Goal: Task Accomplishment & Management: Complete application form

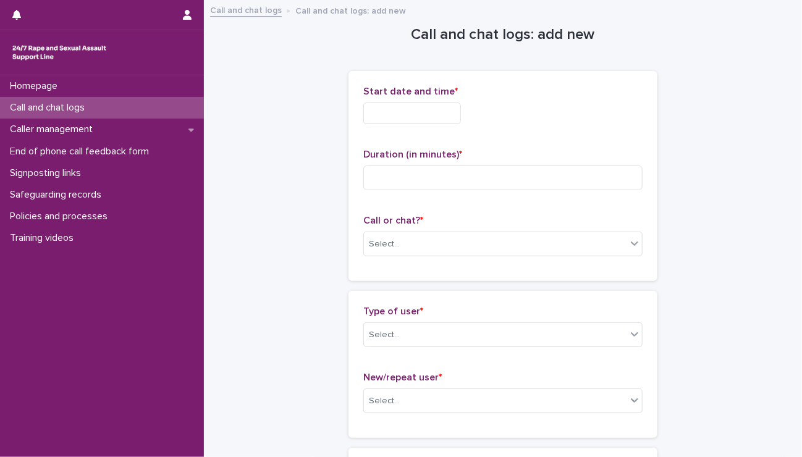
click at [455, 107] on input "text" at bounding box center [412, 114] width 98 height 22
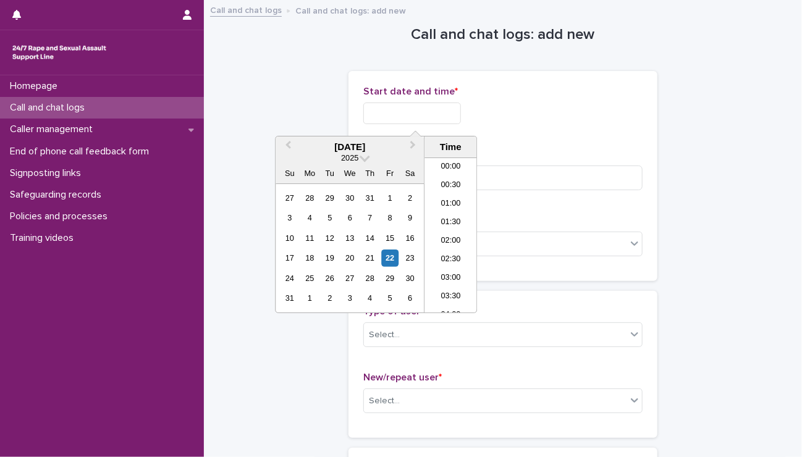
scroll to position [655, 0]
click at [447, 207] on li "19:00" at bounding box center [450, 216] width 52 height 19
click at [459, 113] on input "**********" at bounding box center [412, 114] width 98 height 22
type input "**********"
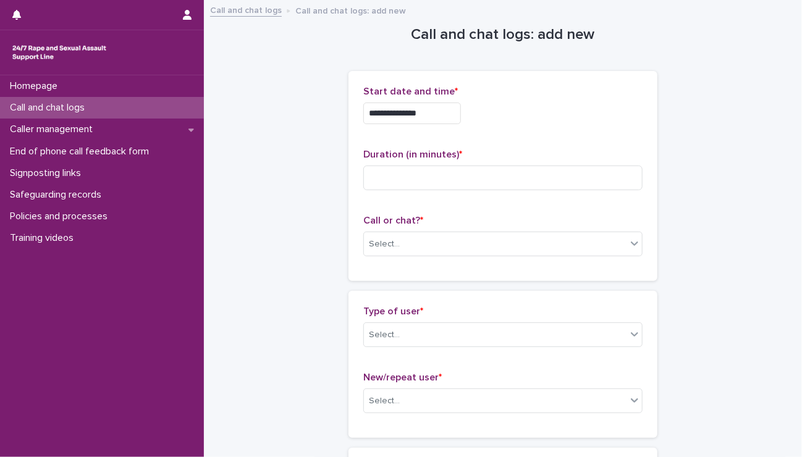
click at [566, 101] on div "**********" at bounding box center [502, 110] width 279 height 48
click at [412, 177] on input at bounding box center [502, 177] width 279 height 25
type input "**"
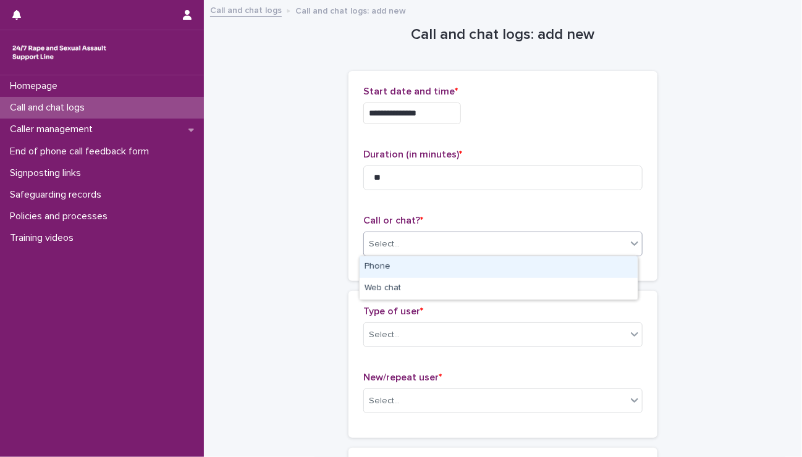
click at [385, 238] on div "Select..." at bounding box center [384, 244] width 31 height 13
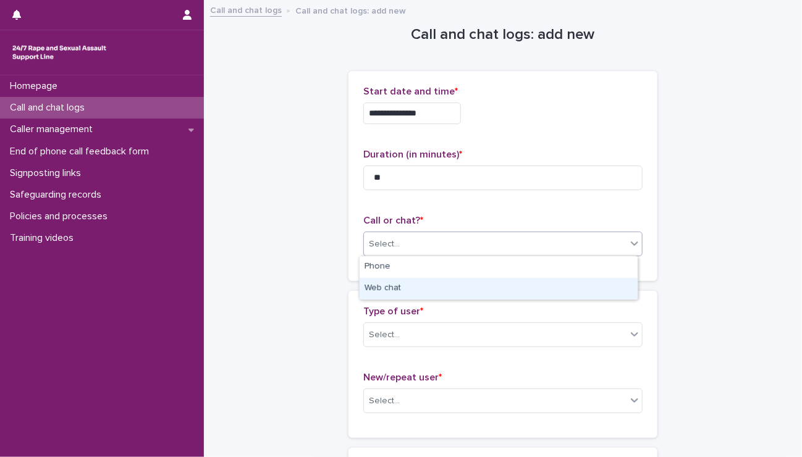
click at [393, 291] on div "Web chat" at bounding box center [498, 289] width 278 height 22
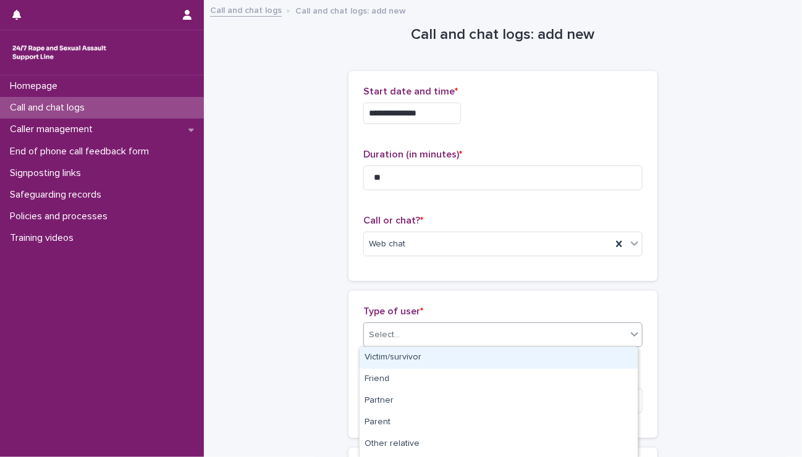
click at [400, 330] on div "Select..." at bounding box center [495, 335] width 262 height 20
click at [403, 353] on div "Victim/survivor" at bounding box center [498, 358] width 278 height 22
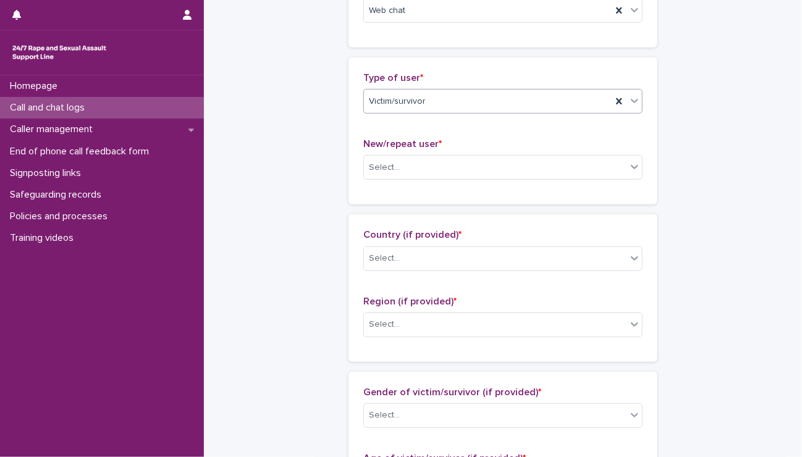
scroll to position [235, 0]
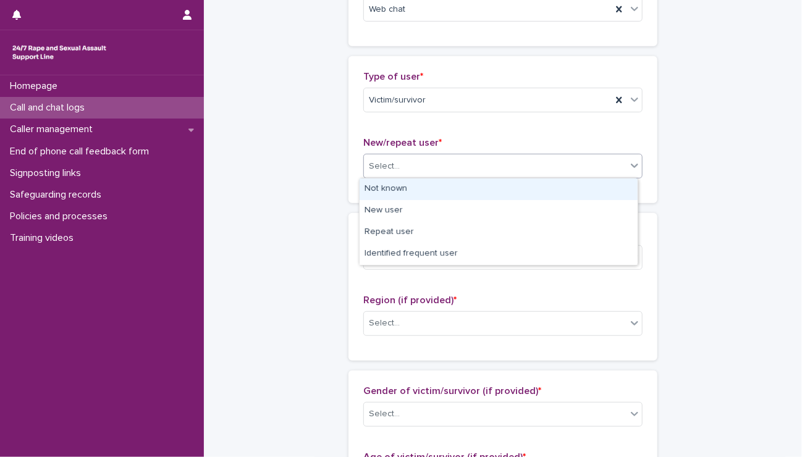
click at [417, 156] on div "Select..." at bounding box center [495, 166] width 262 height 20
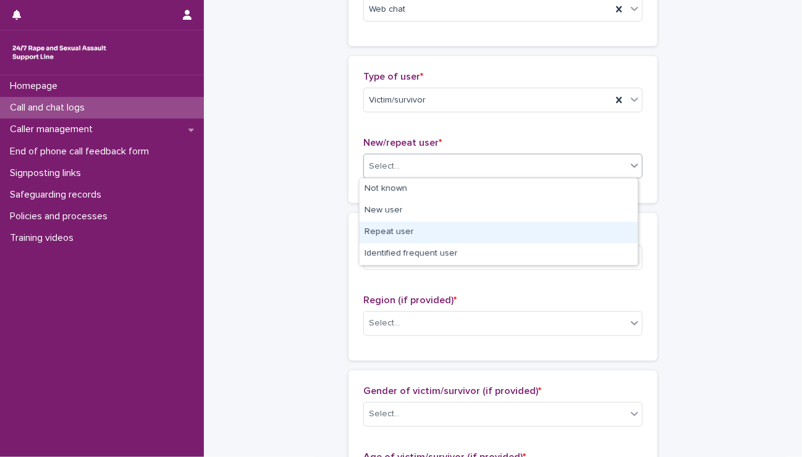
click at [407, 233] on div "Repeat user" at bounding box center [498, 233] width 278 height 22
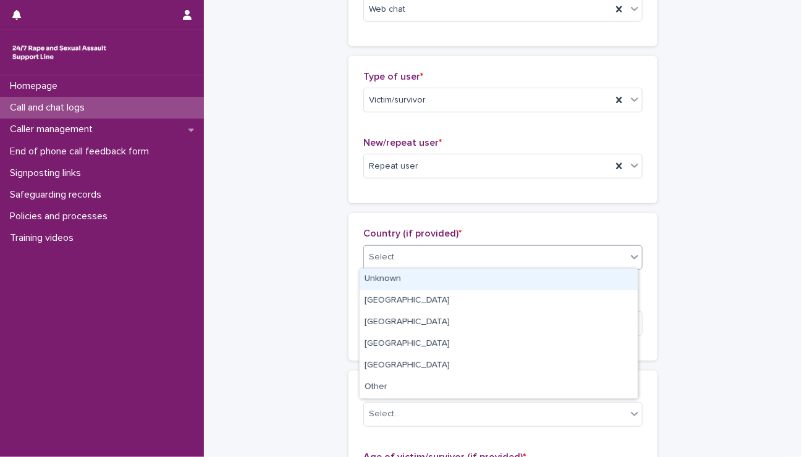
click at [406, 258] on div "Select..." at bounding box center [495, 257] width 262 height 20
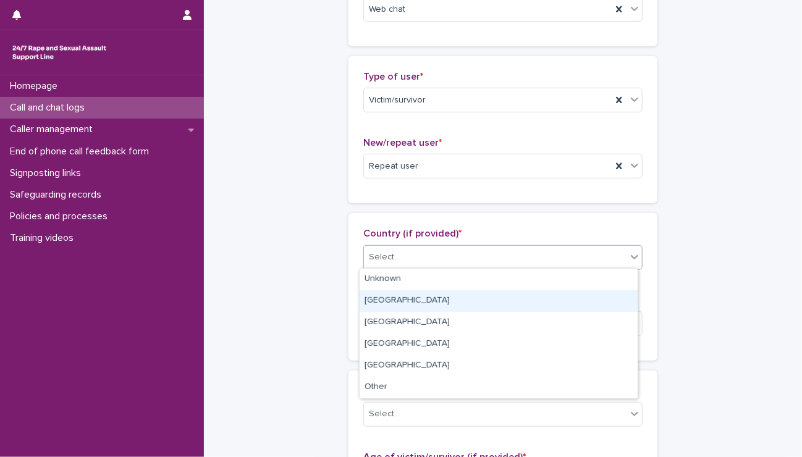
click at [407, 301] on div "[GEOGRAPHIC_DATA]" at bounding box center [498, 301] width 278 height 22
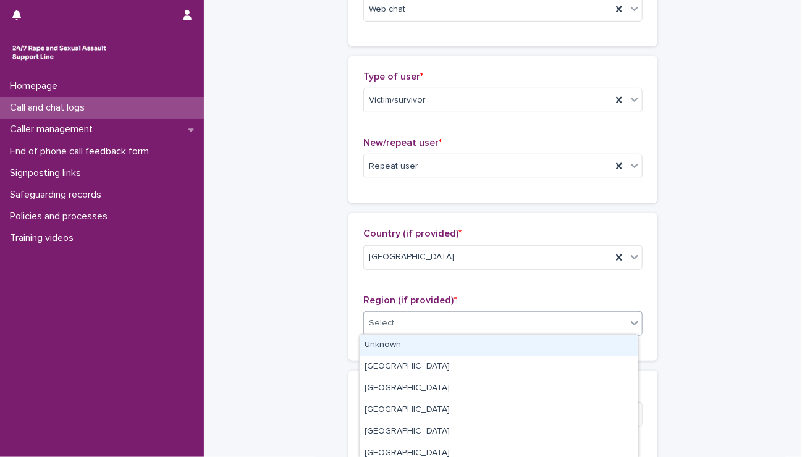
click at [397, 323] on div "Select..." at bounding box center [495, 323] width 262 height 20
click at [400, 348] on div "Unknown" at bounding box center [498, 346] width 278 height 22
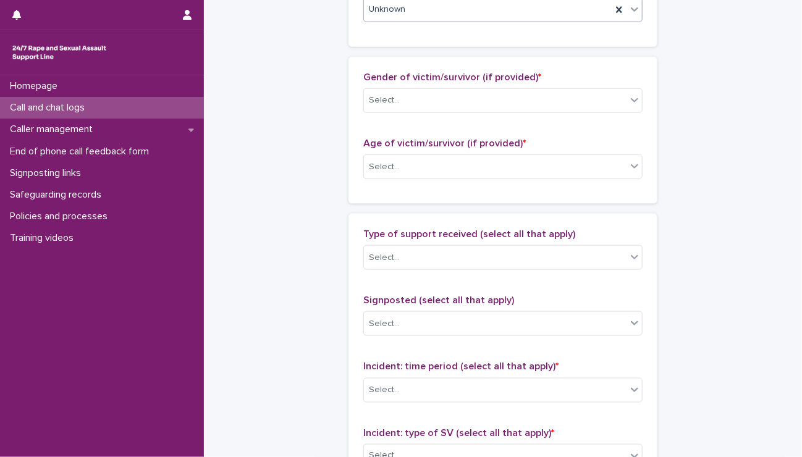
scroll to position [550, 0]
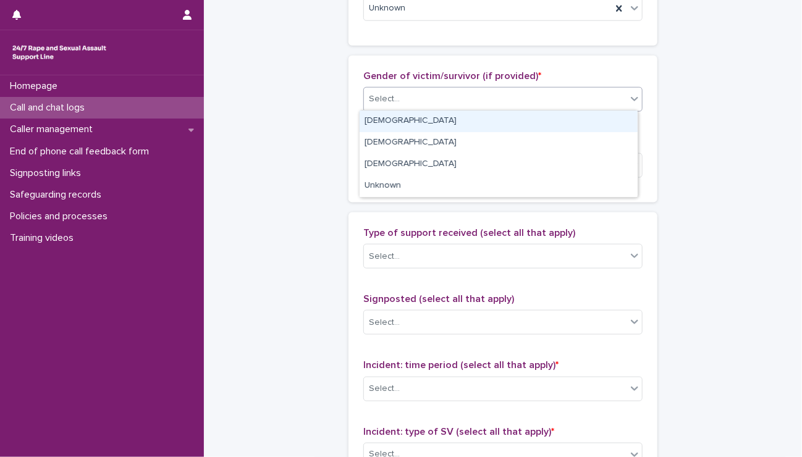
click at [471, 101] on div "Select..." at bounding box center [495, 99] width 262 height 20
click at [469, 123] on div "[DEMOGRAPHIC_DATA]" at bounding box center [498, 122] width 278 height 22
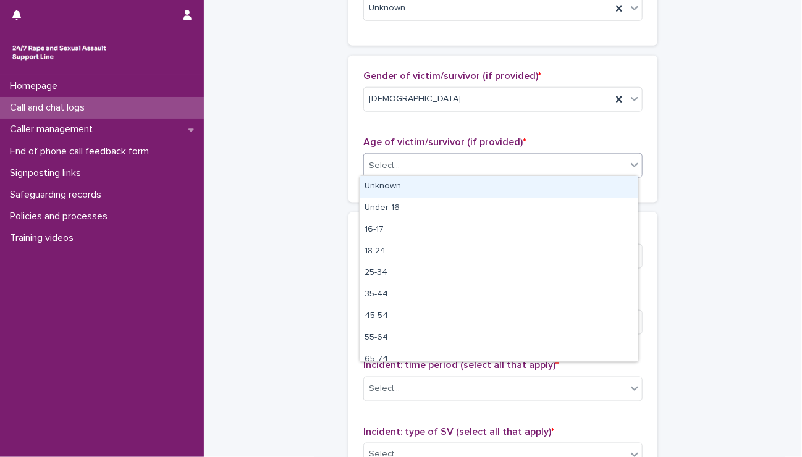
click at [465, 169] on div "Select..." at bounding box center [495, 166] width 262 height 20
click at [454, 189] on div "Unknown" at bounding box center [498, 187] width 278 height 22
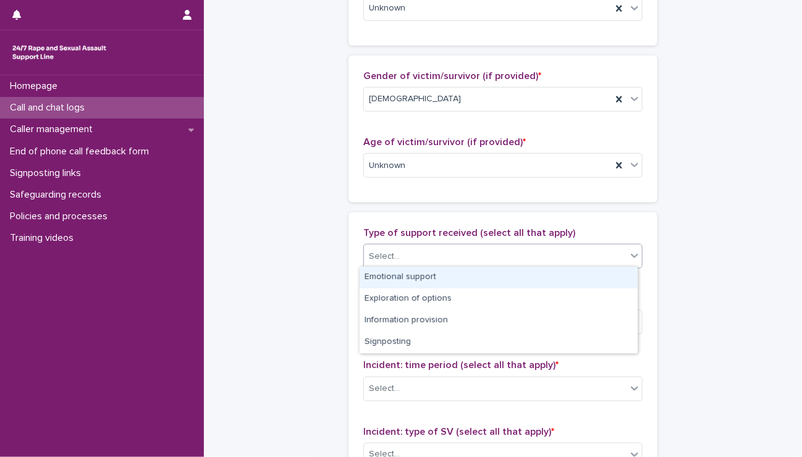
click at [452, 253] on div "Select..." at bounding box center [495, 256] width 262 height 20
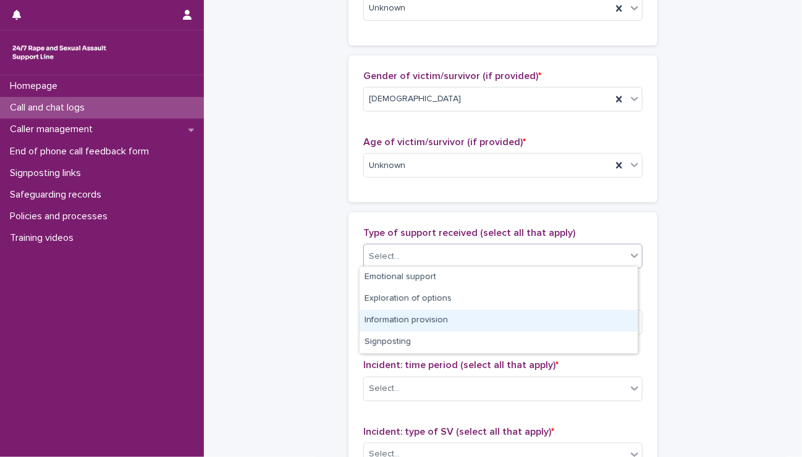
click at [441, 314] on div "Information provision" at bounding box center [498, 321] width 278 height 22
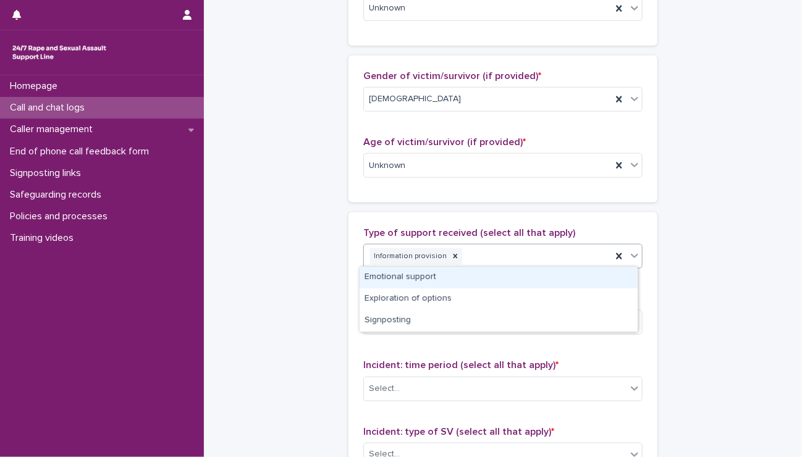
drag, startPoint x: 482, startPoint y: 254, endPoint x: 482, endPoint y: 274, distance: 19.8
click at [482, 274] on body "**********" at bounding box center [401, 228] width 802 height 457
click at [482, 274] on div "Emotional support" at bounding box center [498, 278] width 278 height 22
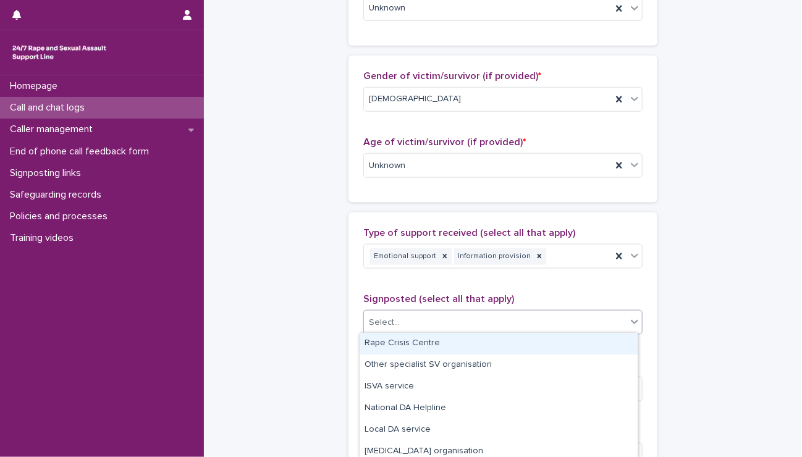
click at [463, 320] on div "Select..." at bounding box center [495, 322] width 262 height 20
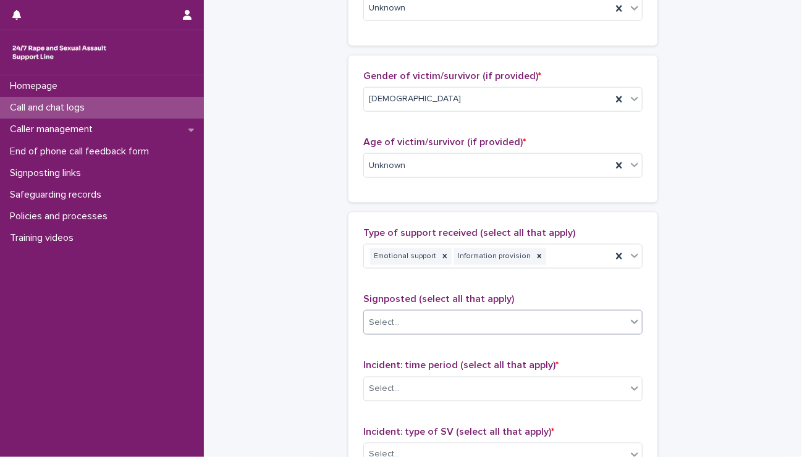
click at [463, 320] on div "Select..." at bounding box center [495, 322] width 262 height 20
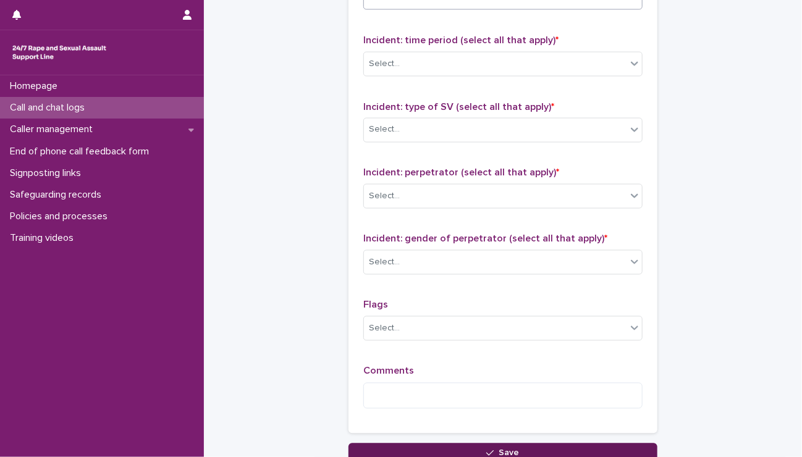
scroll to position [869, 0]
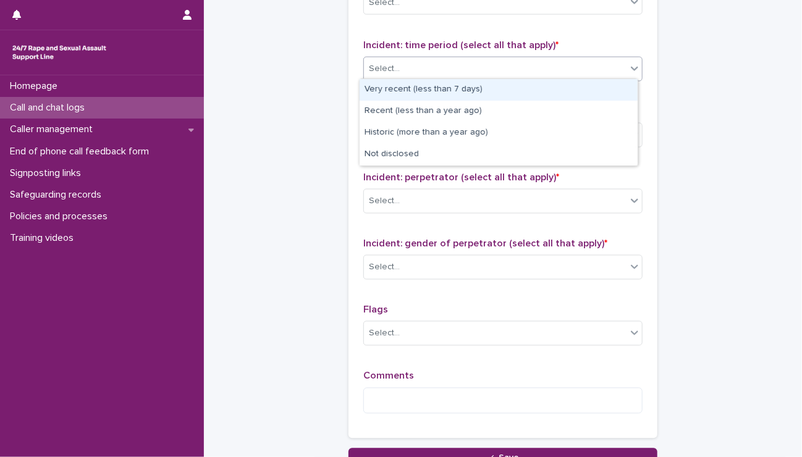
click at [477, 71] on div "Select..." at bounding box center [495, 69] width 262 height 20
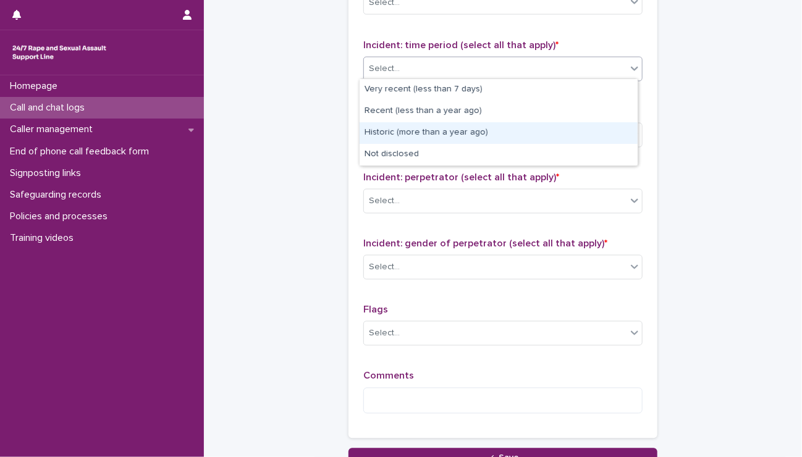
click at [464, 131] on div "Historic (more than a year ago)" at bounding box center [498, 133] width 278 height 22
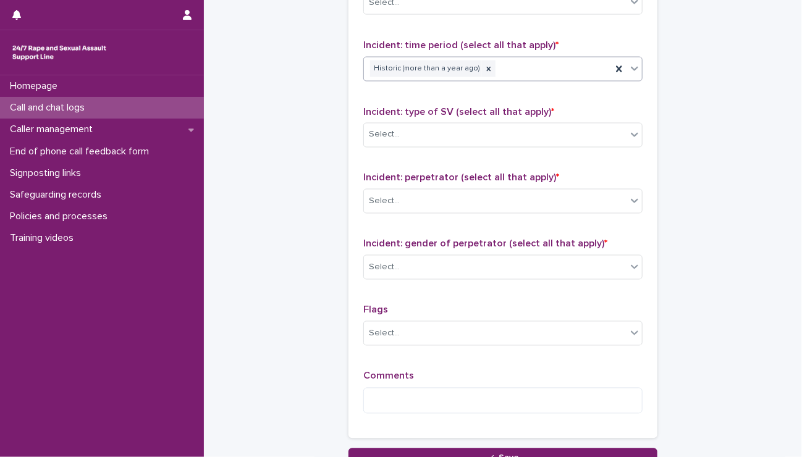
click at [464, 131] on div "Select..." at bounding box center [495, 135] width 262 height 20
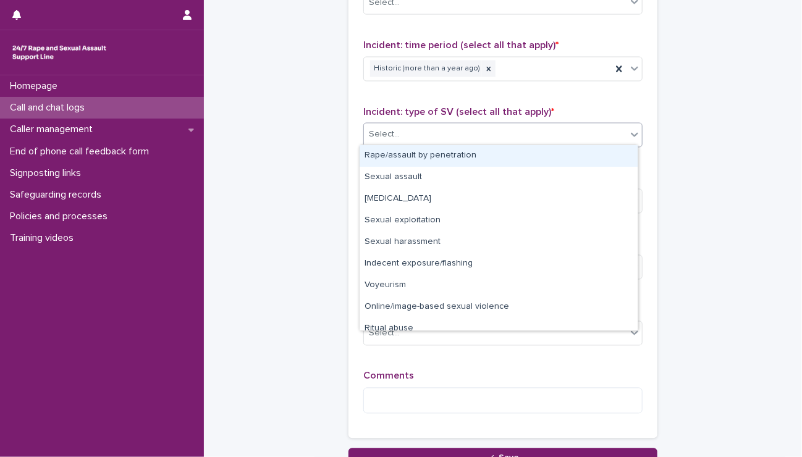
click at [464, 131] on div "Select..." at bounding box center [495, 135] width 262 height 20
click at [453, 156] on div "Rape/assault by penetration" at bounding box center [498, 156] width 278 height 22
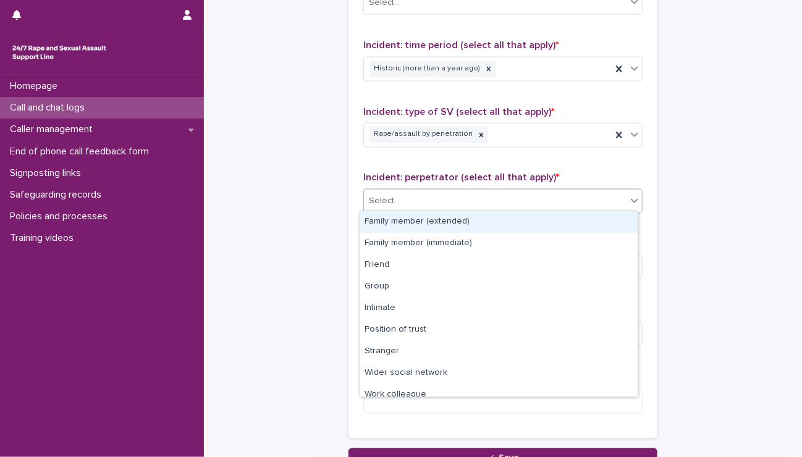
click at [452, 201] on div "Select..." at bounding box center [495, 201] width 262 height 20
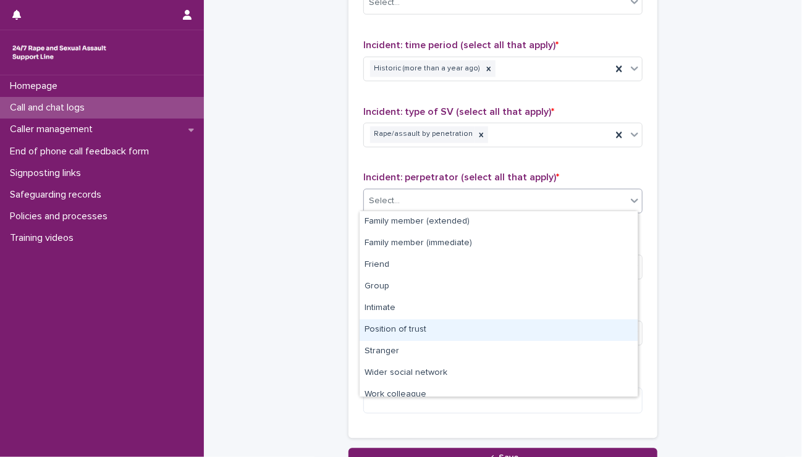
click at [423, 336] on div "Position of trust" at bounding box center [498, 330] width 278 height 22
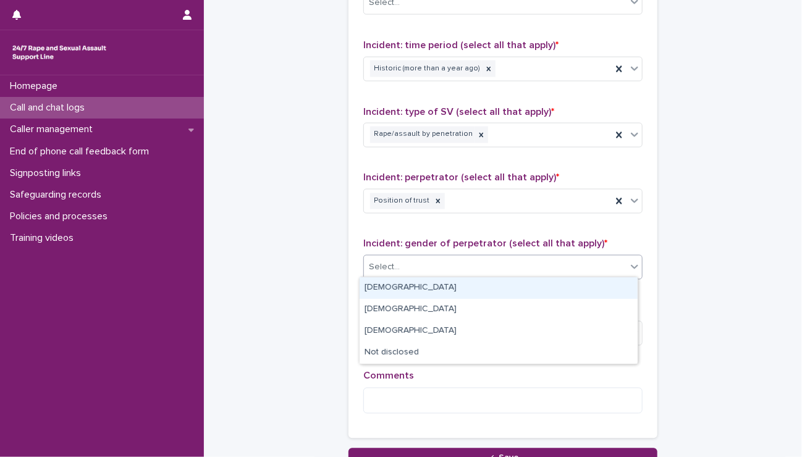
click at [450, 266] on div "Select..." at bounding box center [495, 268] width 262 height 20
click at [458, 292] on div "[DEMOGRAPHIC_DATA]" at bounding box center [498, 288] width 278 height 22
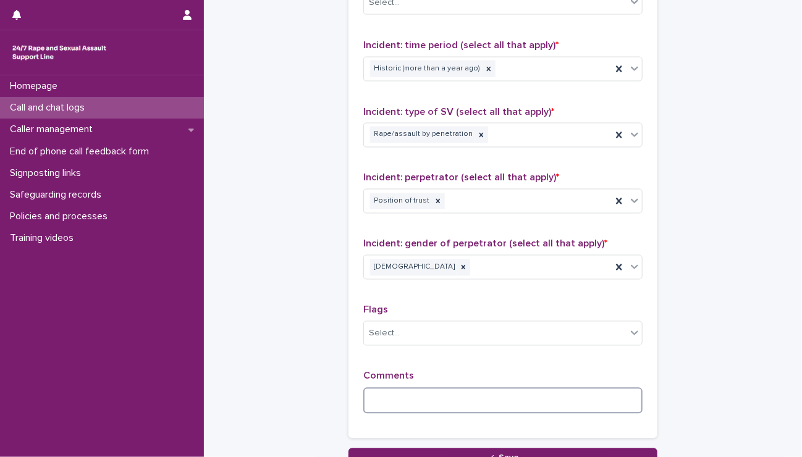
click at [427, 398] on textarea at bounding box center [502, 401] width 279 height 27
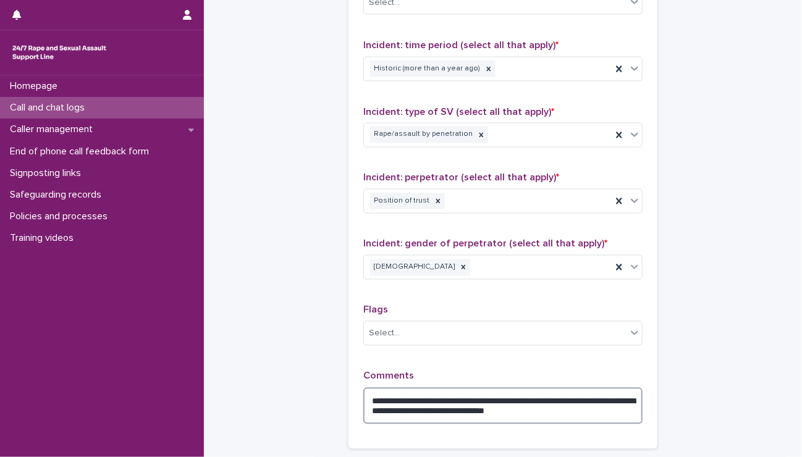
click at [428, 404] on textarea "**********" at bounding box center [502, 406] width 279 height 37
click at [590, 408] on textarea "**********" at bounding box center [502, 406] width 279 height 37
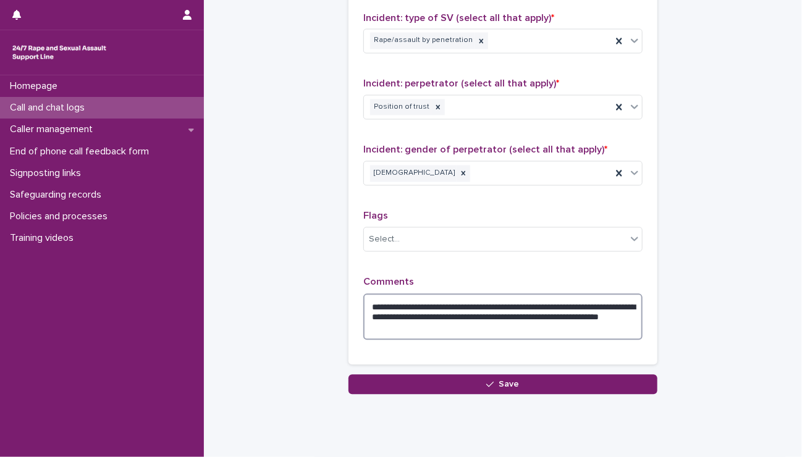
scroll to position [994, 0]
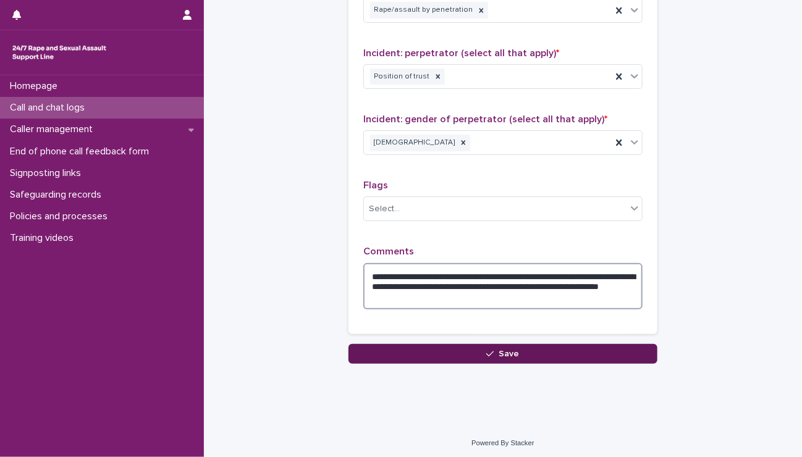
type textarea "**********"
click at [580, 348] on button "Save" at bounding box center [502, 354] width 309 height 20
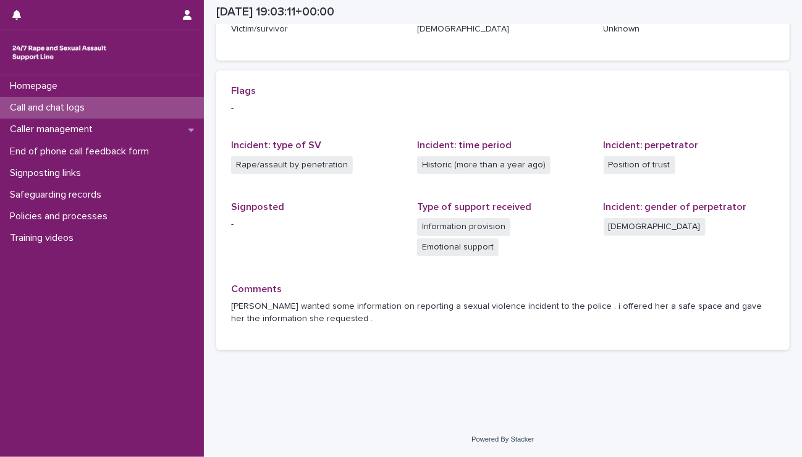
scroll to position [232, 0]
